Goal: Task Accomplishment & Management: Manage account settings

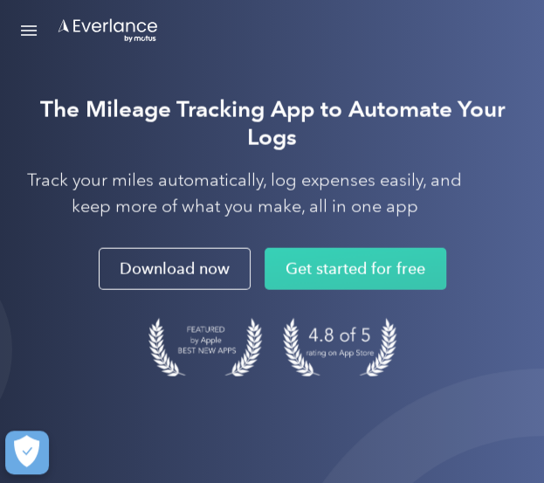
click at [30, 32] on link "Open Menu" at bounding box center [29, 30] width 30 height 33
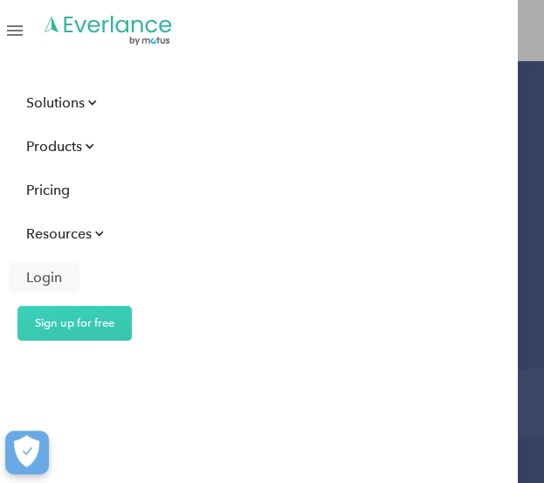
click at [31, 277] on div "Login" at bounding box center [44, 278] width 36 height 22
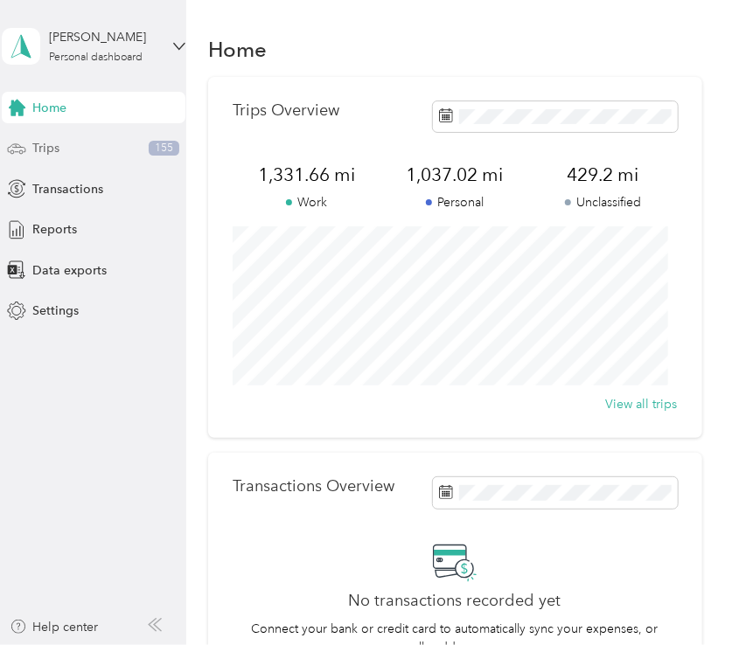
click at [56, 149] on span "Trips" at bounding box center [45, 148] width 27 height 18
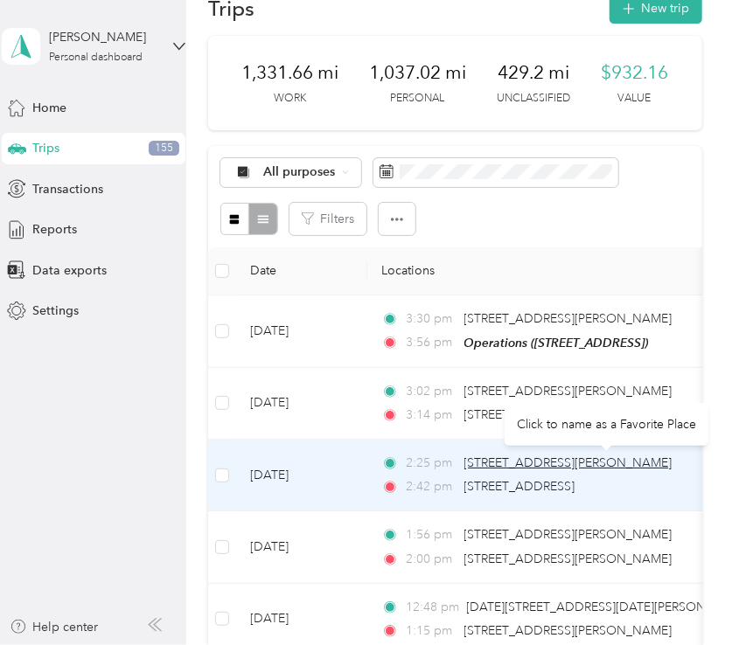
scroll to position [42, 0]
